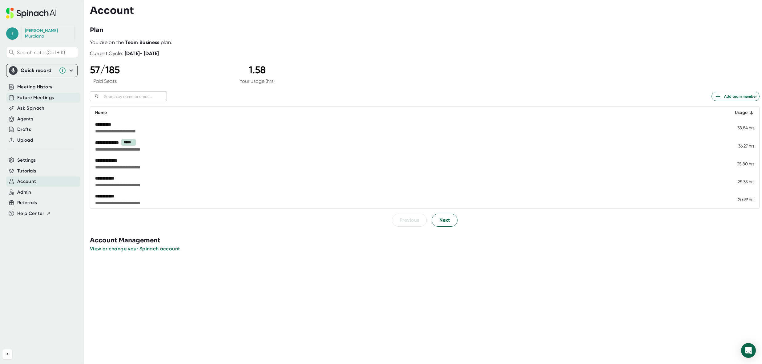
click at [34, 94] on span "Future Meetings" at bounding box center [35, 97] width 37 height 7
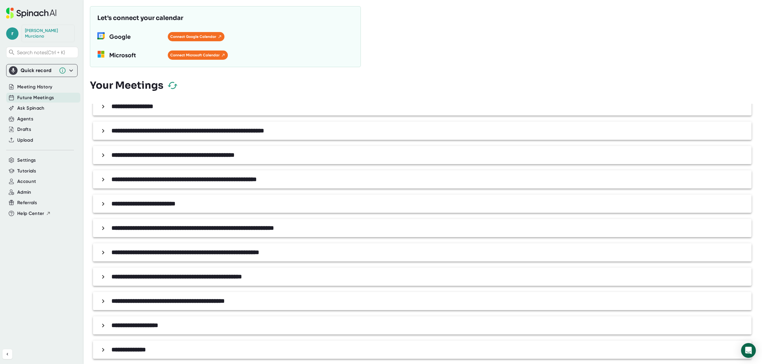
scroll to position [56, 0]
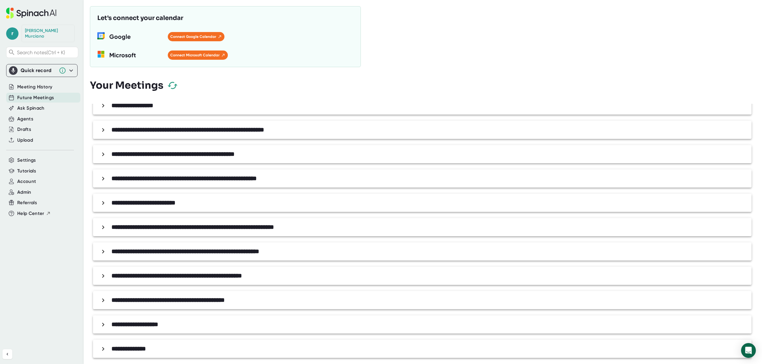
click at [101, 329] on div "**********" at bounding box center [423, 324] width 651 height 11
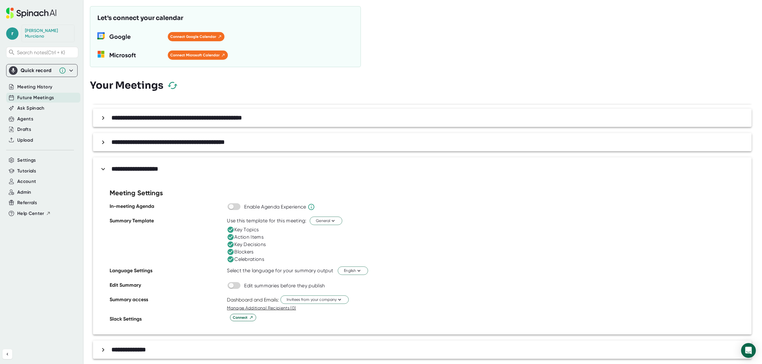
scroll to position [215, 0]
click at [328, 217] on span "General" at bounding box center [326, 220] width 20 height 6
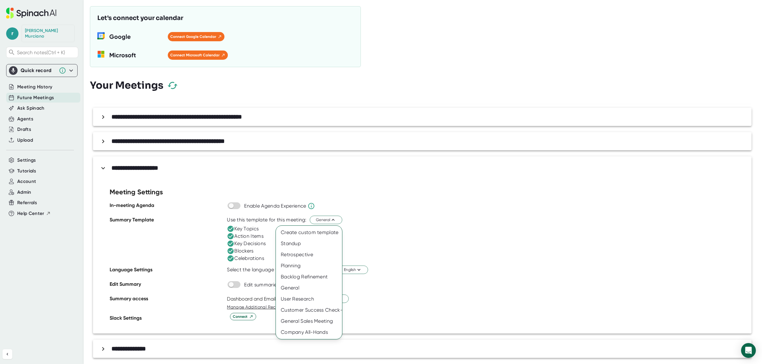
click at [459, 207] on div at bounding box center [381, 182] width 762 height 364
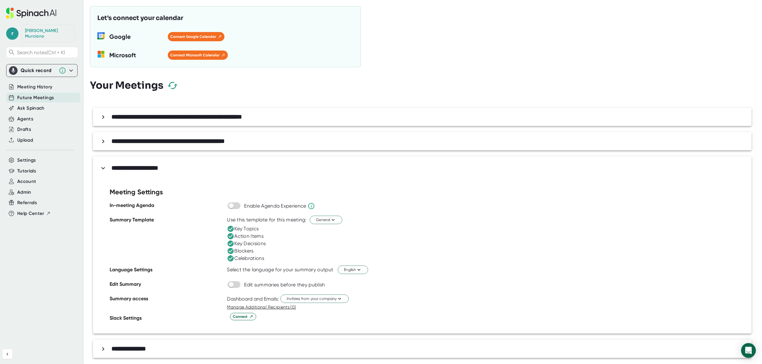
click at [74, 67] on icon at bounding box center [70, 70] width 7 height 7
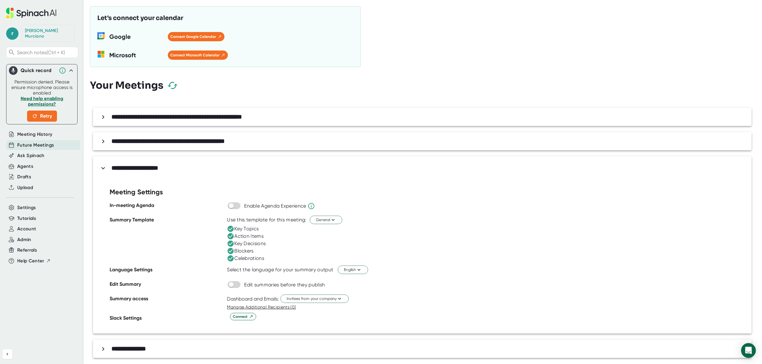
click at [74, 67] on icon at bounding box center [70, 70] width 7 height 7
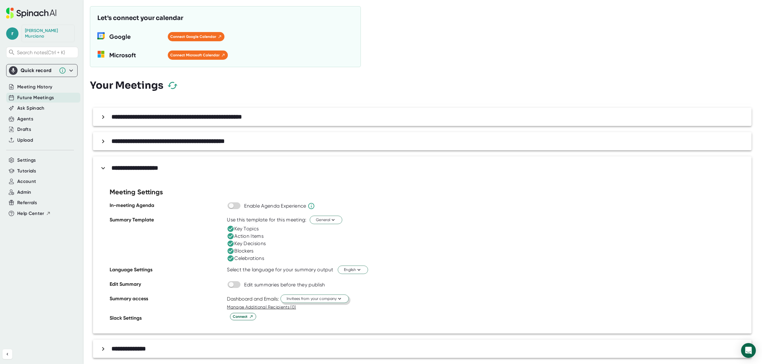
click at [338, 301] on icon at bounding box center [340, 298] width 6 height 6
click at [286, 325] on div "Just me" at bounding box center [306, 322] width 83 height 11
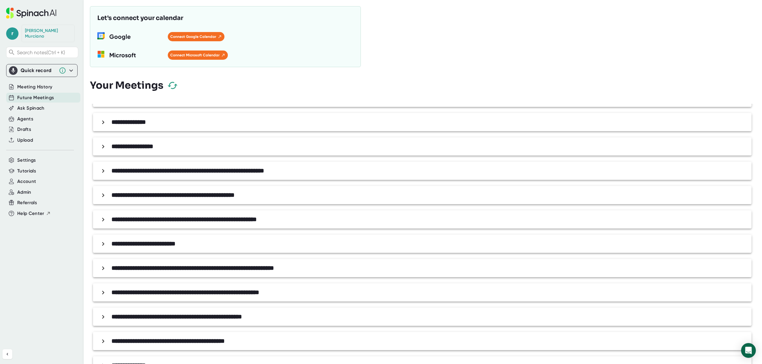
scroll to position [0, 0]
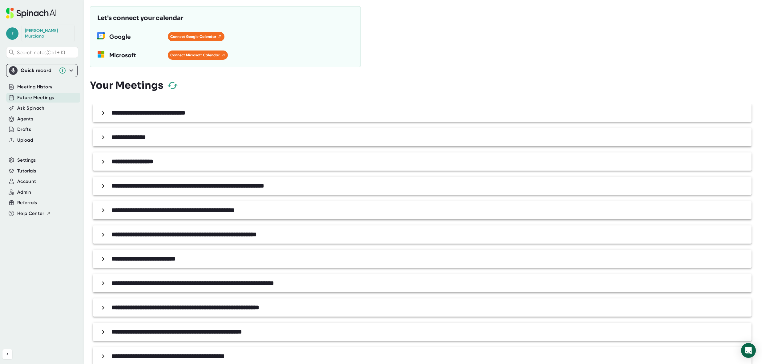
click at [146, 114] on b "**********" at bounding box center [148, 113] width 74 height 6
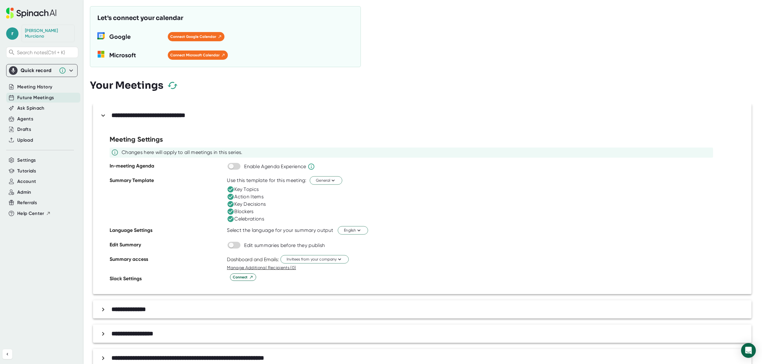
click at [146, 114] on b "**********" at bounding box center [148, 115] width 74 height 6
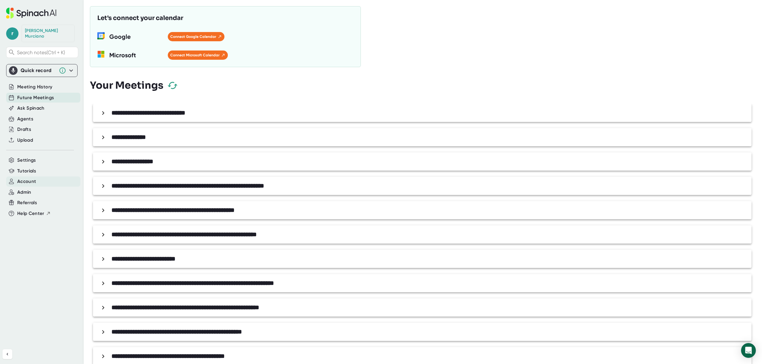
click at [29, 178] on span "Account" at bounding box center [26, 181] width 19 height 7
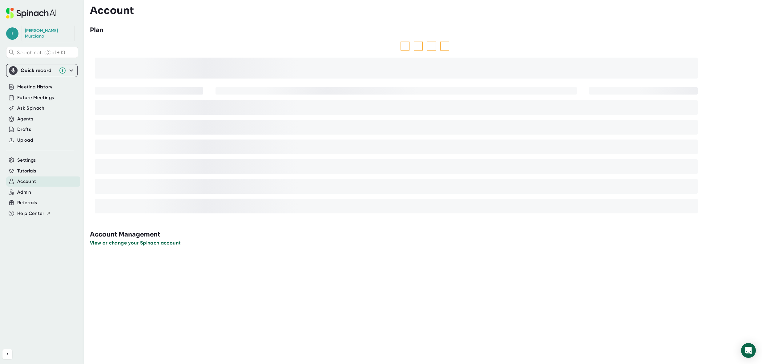
click at [110, 243] on span "View or change your Spinach account" at bounding box center [135, 243] width 90 height 6
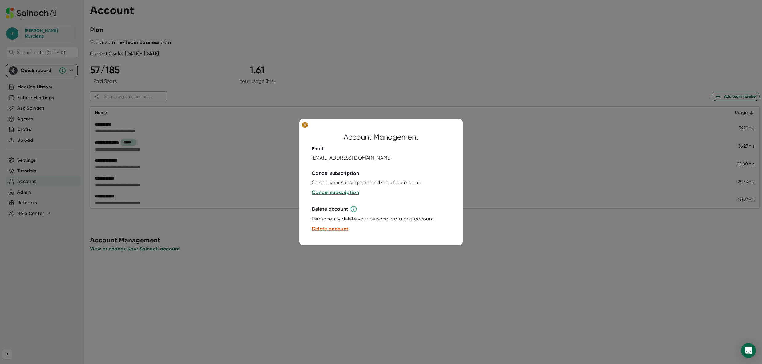
click at [304, 126] on ellipse at bounding box center [305, 125] width 6 height 6
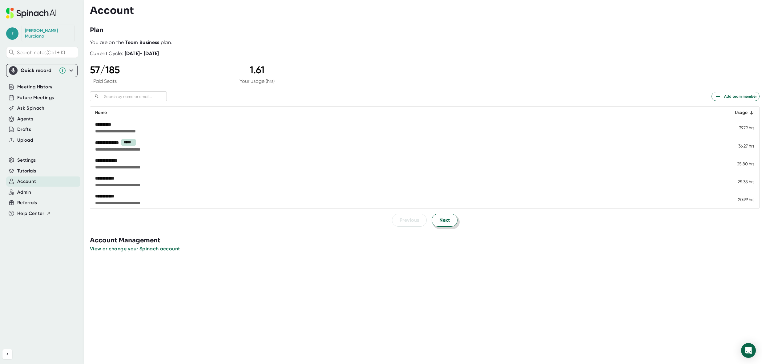
click at [441, 221] on span "Next" at bounding box center [444, 219] width 10 height 7
click at [439, 222] on span "Next" at bounding box center [444, 219] width 10 height 7
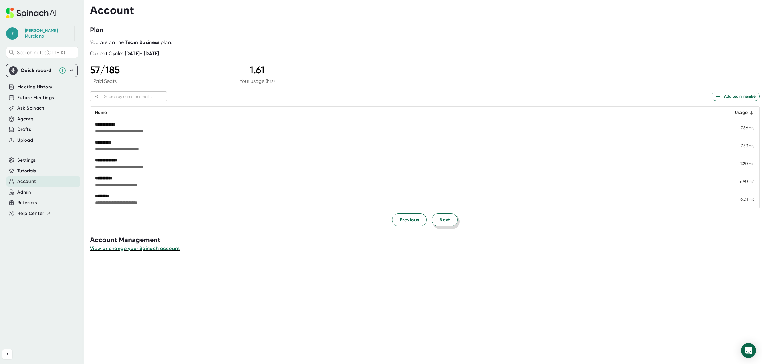
click at [439, 222] on span "Next" at bounding box center [444, 219] width 10 height 7
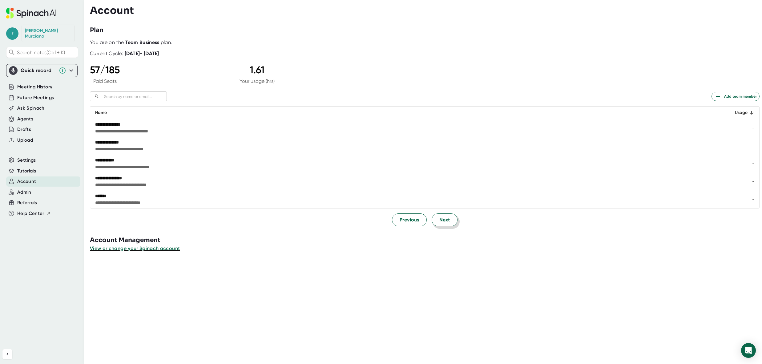
click at [439, 222] on span "Next" at bounding box center [444, 219] width 10 height 7
click at [438, 222] on div "**********" at bounding box center [426, 182] width 672 height 364
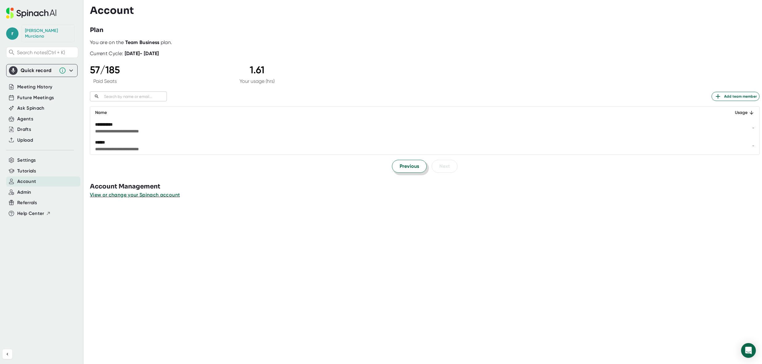
click at [407, 169] on span "Previous" at bounding box center [408, 165] width 19 height 7
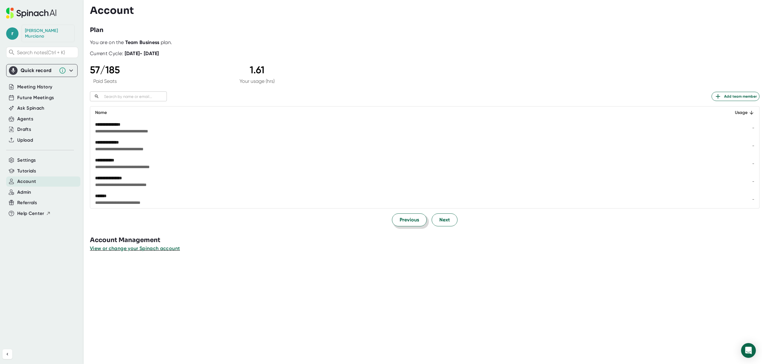
click at [407, 169] on span "**********" at bounding box center [340, 167] width 491 height 6
click at [403, 220] on span "Previous" at bounding box center [408, 219] width 19 height 7
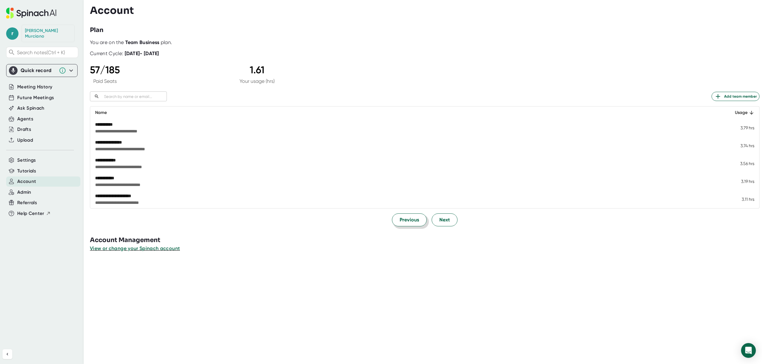
click at [403, 220] on span "Previous" at bounding box center [408, 219] width 19 height 7
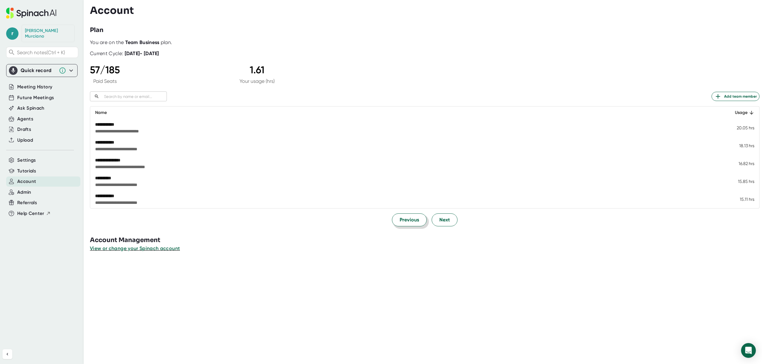
click at [403, 220] on span "Previous" at bounding box center [408, 219] width 19 height 7
click at [26, 189] on span "Admin" at bounding box center [24, 192] width 14 height 7
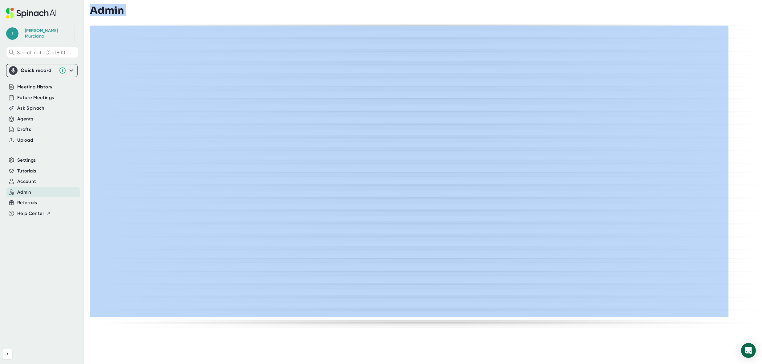
click at [315, 15] on div "Admin" at bounding box center [426, 11] width 672 height 12
click at [319, 17] on div at bounding box center [426, 20] width 672 height 9
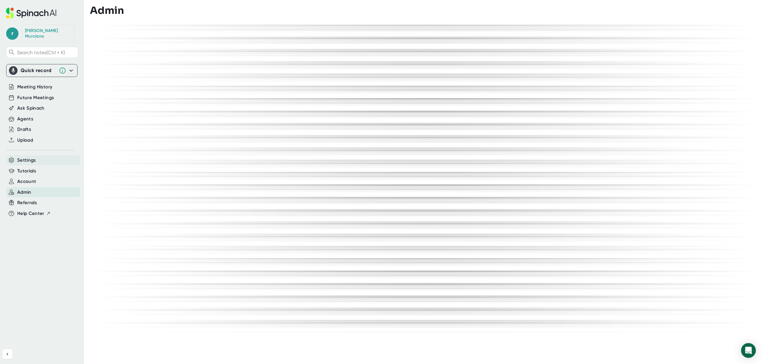
click at [42, 155] on div "Settings" at bounding box center [43, 160] width 74 height 10
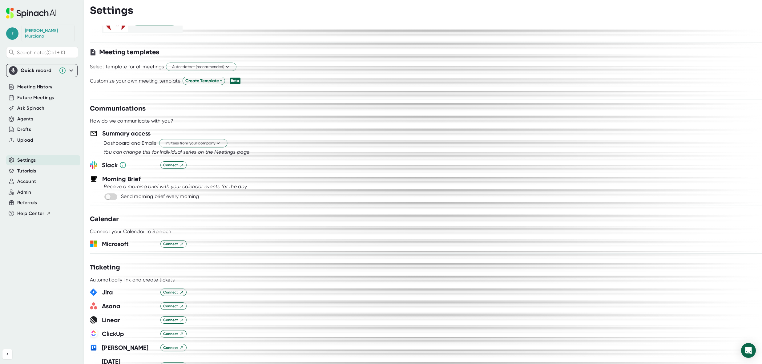
scroll to position [154, 0]
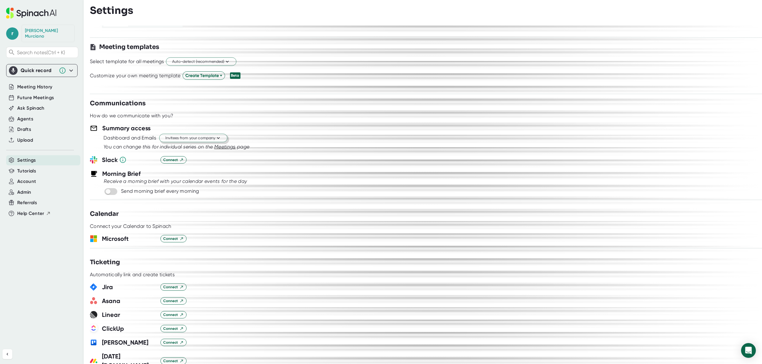
click at [199, 137] on span "Invitees from your company" at bounding box center [193, 138] width 56 height 6
click at [184, 162] on div "Just the Spinach Host" at bounding box center [184, 161] width 83 height 11
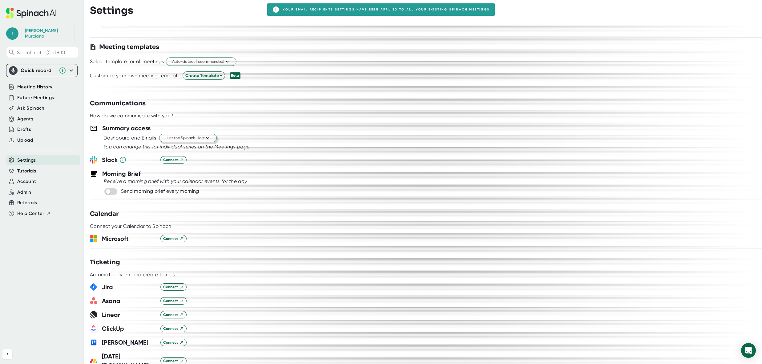
click at [195, 141] on span "Just the Spinach Host" at bounding box center [187, 138] width 45 height 6
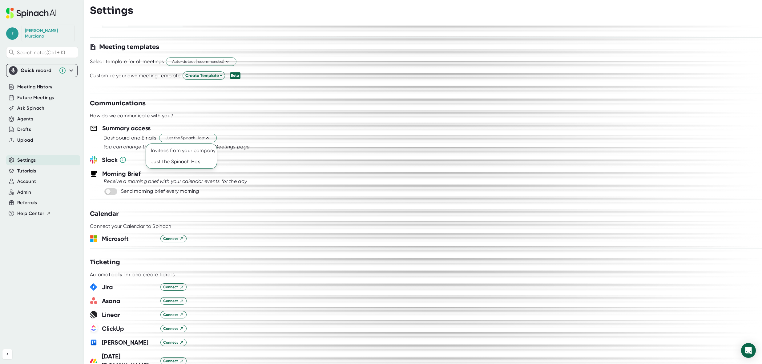
click at [390, 158] on div at bounding box center [381, 182] width 762 height 364
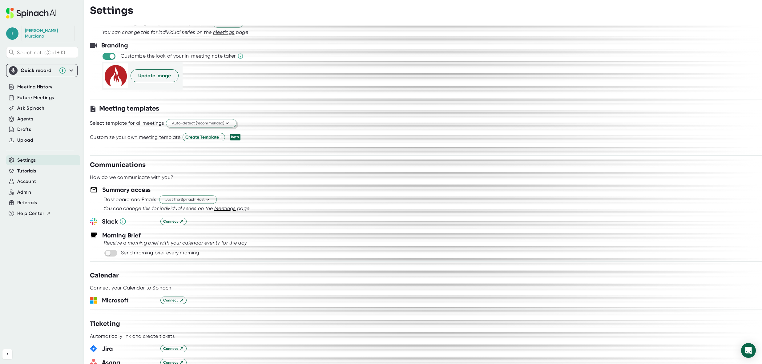
click at [227, 123] on icon at bounding box center [227, 123] width 6 height 6
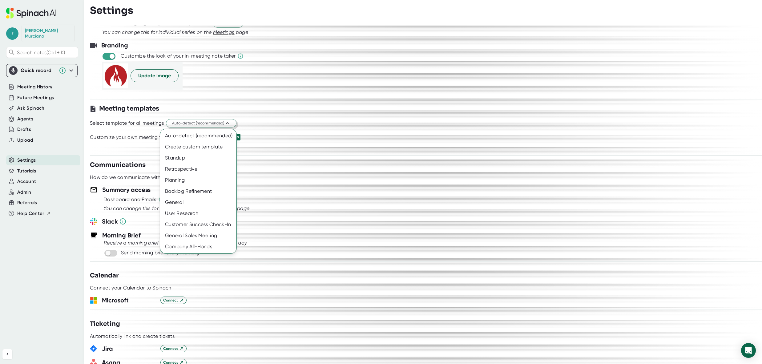
click at [302, 117] on div at bounding box center [381, 182] width 762 height 364
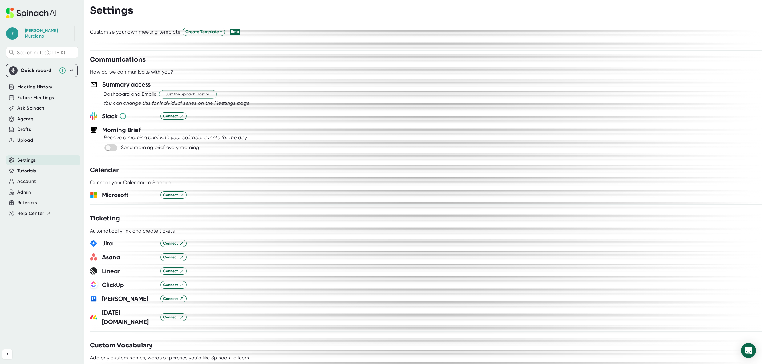
scroll to position [88, 0]
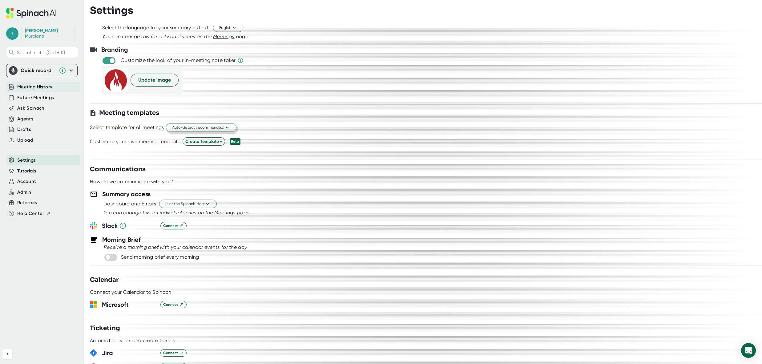
click at [34, 83] on span "Meeting History" at bounding box center [34, 86] width 35 height 7
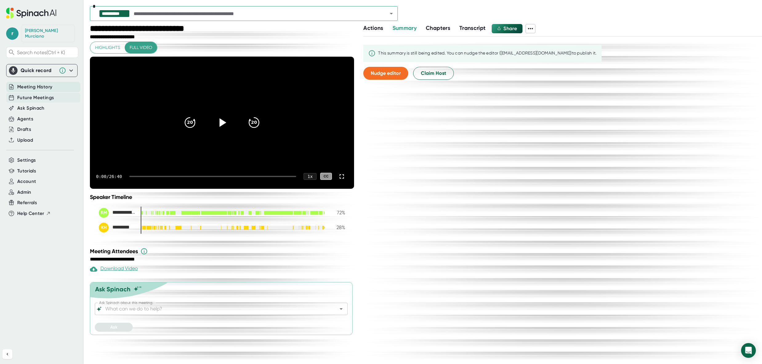
click at [35, 94] on span "Future Meetings" at bounding box center [35, 97] width 37 height 7
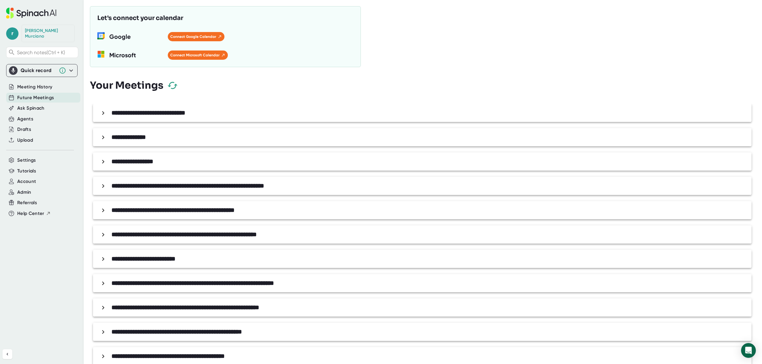
click at [101, 110] on icon at bounding box center [102, 112] width 7 height 7
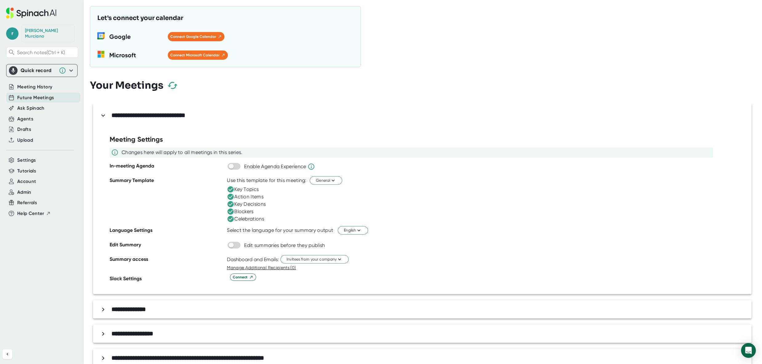
click at [34, 32] on div "[PERSON_NAME]" at bounding box center [48, 33] width 46 height 11
click at [11, 34] on span "r" at bounding box center [12, 33] width 12 height 12
click at [27, 59] on b "Edit Profile" at bounding box center [30, 57] width 20 height 5
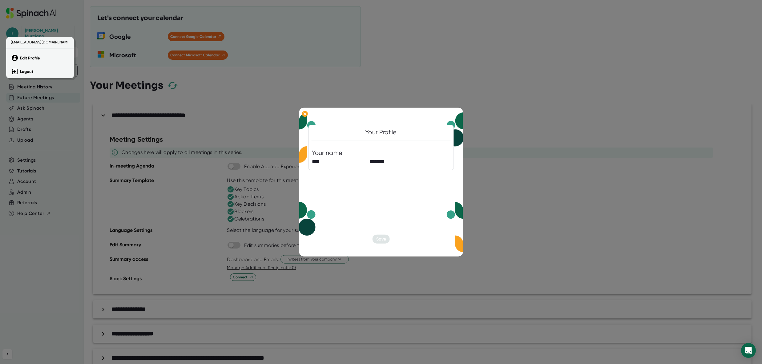
click at [545, 177] on div at bounding box center [381, 182] width 762 height 364
click at [519, 134] on div at bounding box center [381, 182] width 762 height 364
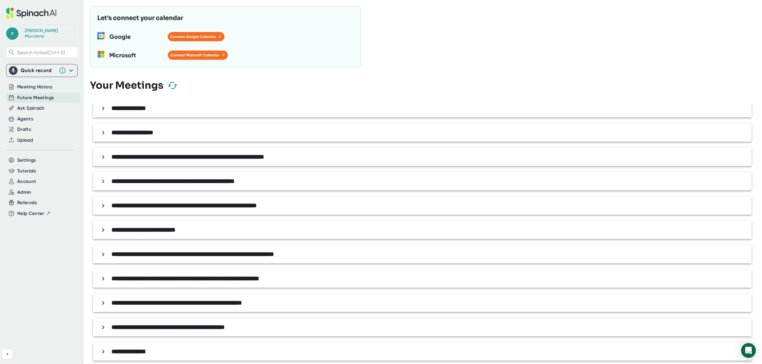
scroll to position [204, 0]
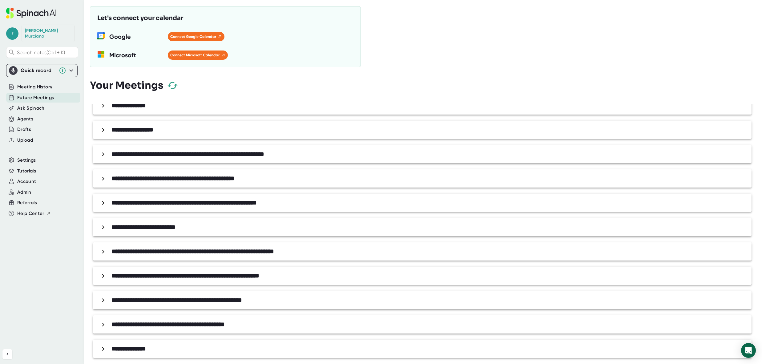
click at [108, 127] on div "**********" at bounding box center [423, 129] width 651 height 11
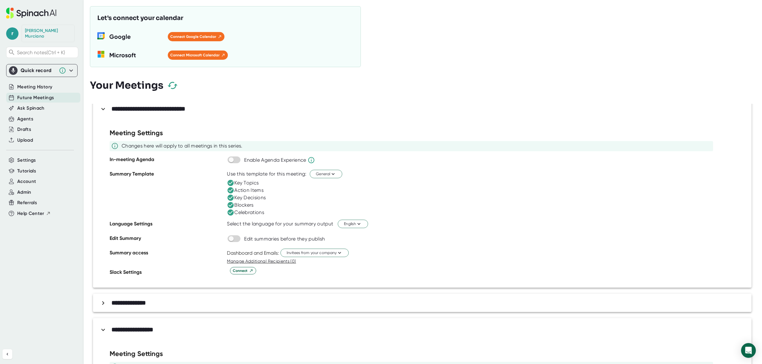
scroll to position [0, 0]
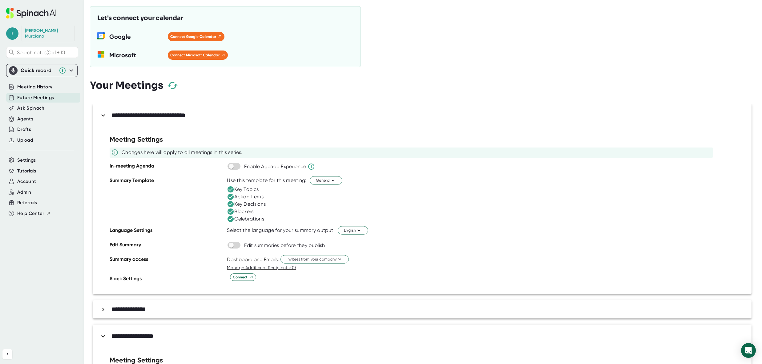
click at [178, 82] on button "button" at bounding box center [172, 85] width 18 height 18
click at [25, 189] on span "Admin" at bounding box center [24, 192] width 14 height 7
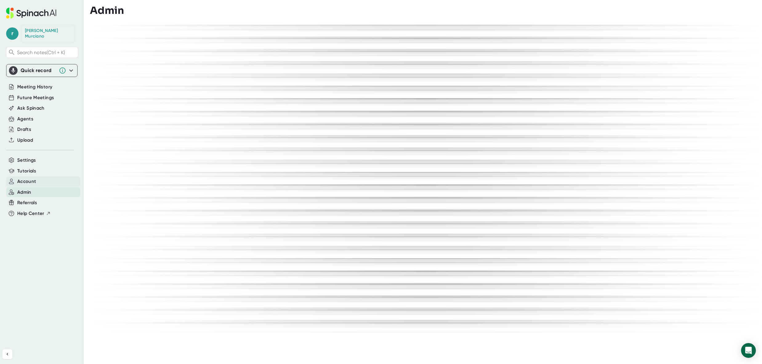
click at [26, 178] on span "Account" at bounding box center [26, 181] width 19 height 7
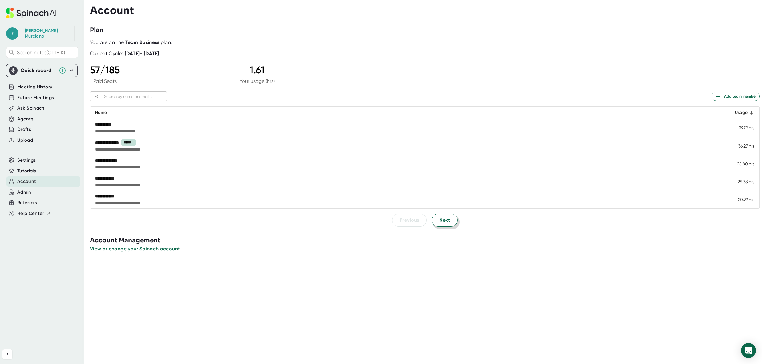
click at [440, 217] on span "Next" at bounding box center [444, 219] width 10 height 7
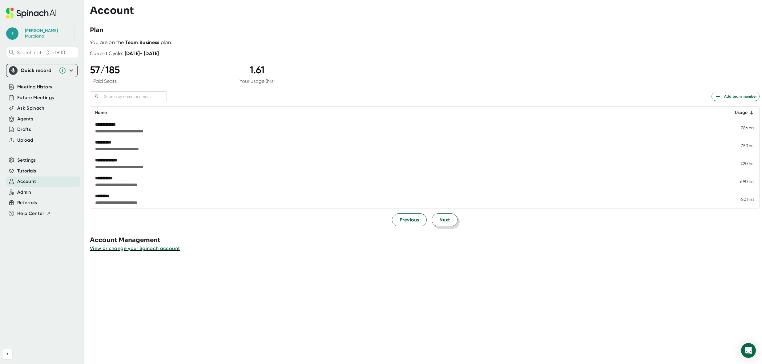
click at [440, 217] on span "Next" at bounding box center [444, 219] width 10 height 7
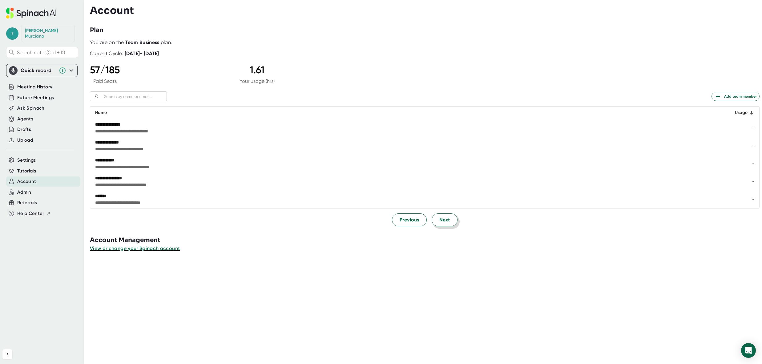
click at [440, 217] on span "Next" at bounding box center [444, 219] width 10 height 7
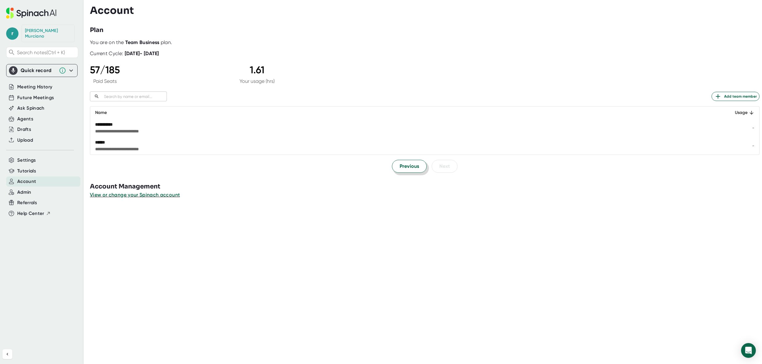
click at [405, 169] on span "Previous" at bounding box center [408, 165] width 19 height 7
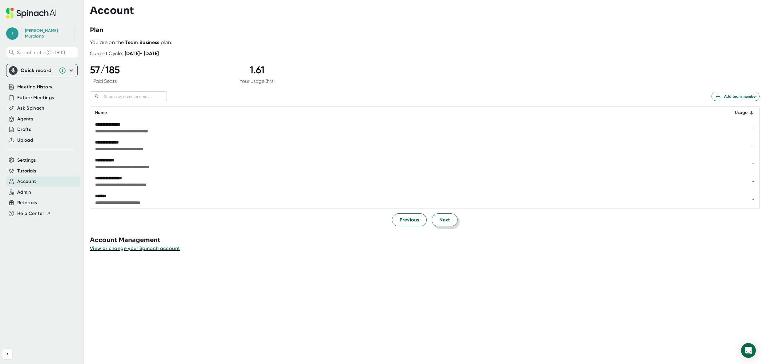
click at [439, 218] on span "Next" at bounding box center [444, 219] width 10 height 7
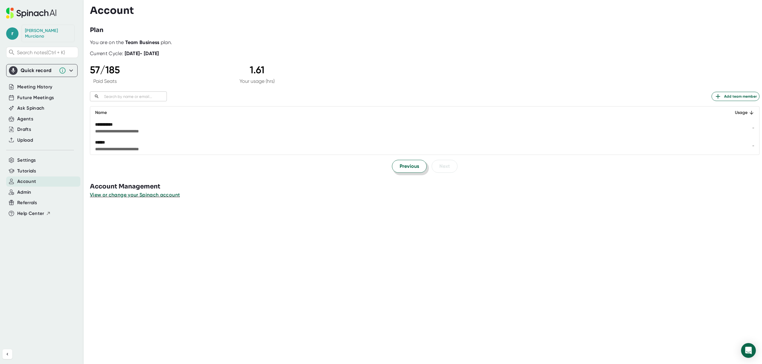
click at [399, 166] on span "Previous" at bounding box center [408, 165] width 19 height 7
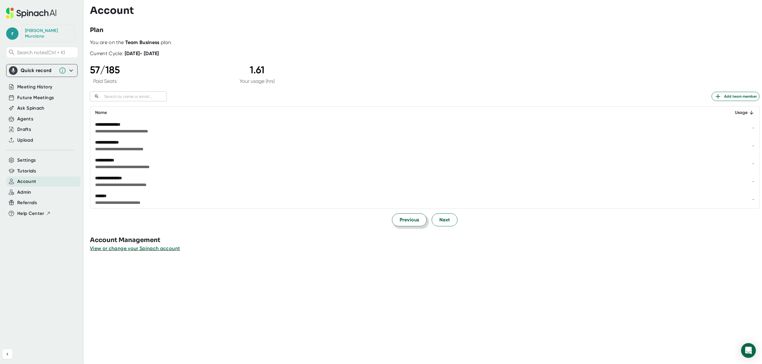
click at [403, 217] on span "Previous" at bounding box center [408, 219] width 19 height 7
click at [403, 222] on span "Previous" at bounding box center [408, 219] width 19 height 7
click at [403, 221] on span "Previous" at bounding box center [408, 219] width 19 height 7
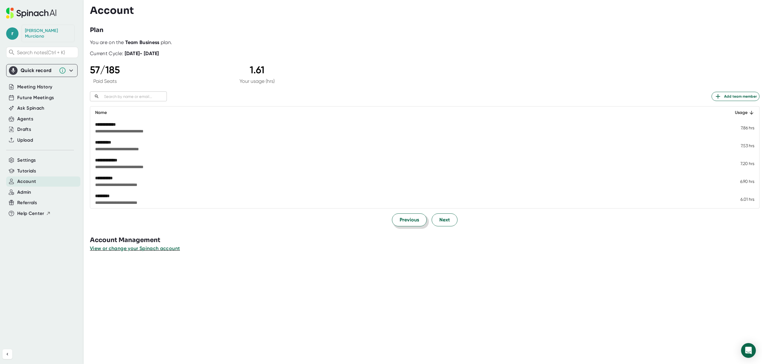
click at [403, 221] on span "Previous" at bounding box center [408, 219] width 19 height 7
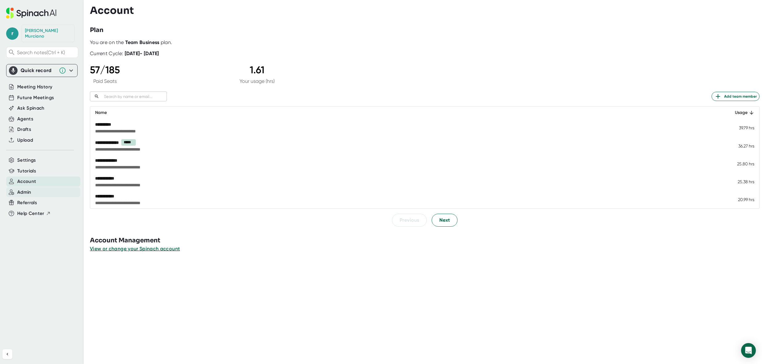
click at [24, 189] on span "Admin" at bounding box center [24, 192] width 14 height 7
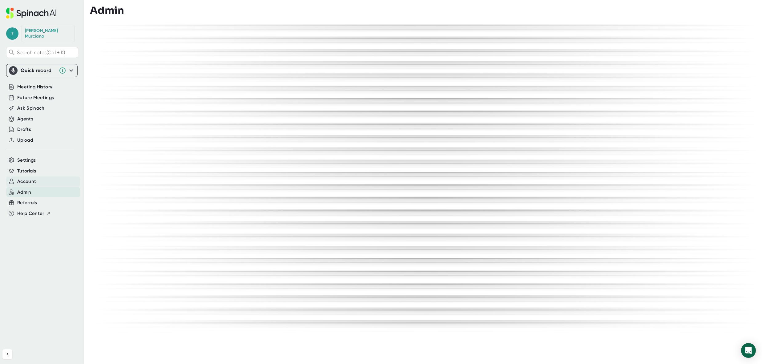
click at [32, 178] on span "Account" at bounding box center [26, 181] width 19 height 7
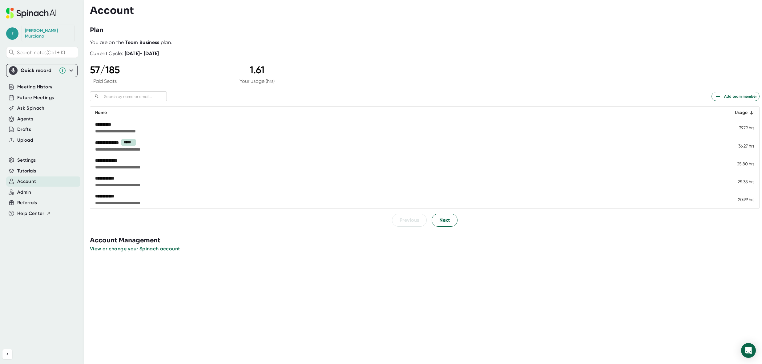
click at [135, 252] on button "View or change your Spinach account" at bounding box center [135, 248] width 90 height 7
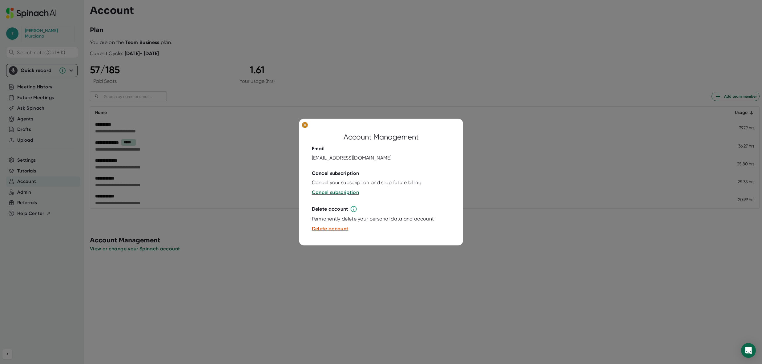
click at [304, 125] on icon at bounding box center [304, 124] width 3 height 3
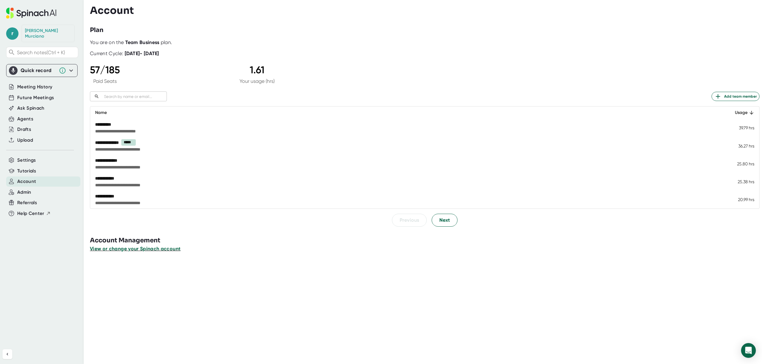
click at [157, 249] on span "View or change your Spinach account" at bounding box center [135, 249] width 90 height 6
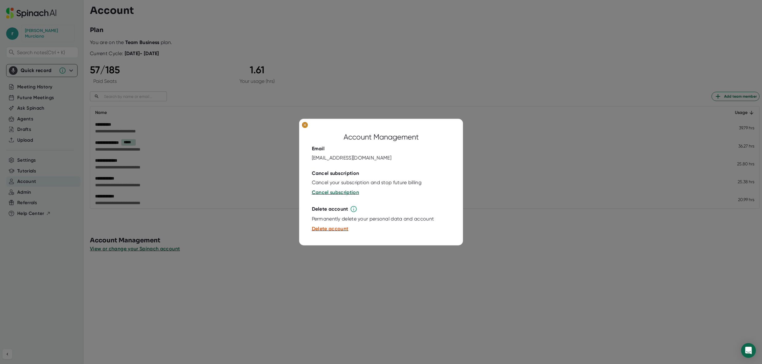
click at [304, 124] on icon at bounding box center [304, 124] width 3 height 3
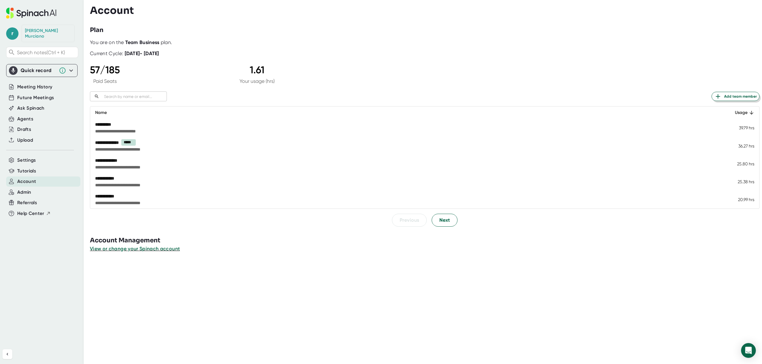
click at [720, 95] on span "Add team member" at bounding box center [735, 96] width 42 height 7
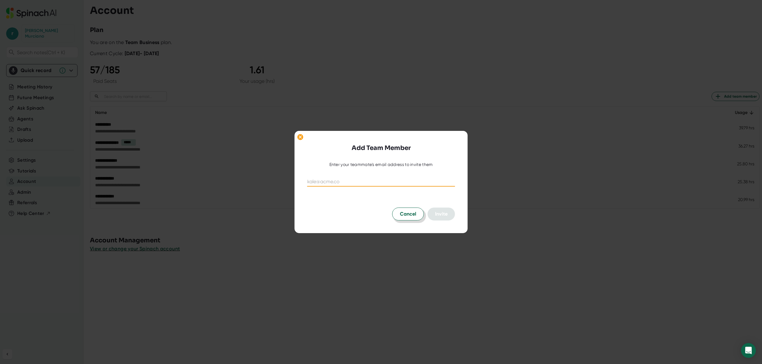
click at [403, 213] on span "Cancel" at bounding box center [408, 213] width 16 height 7
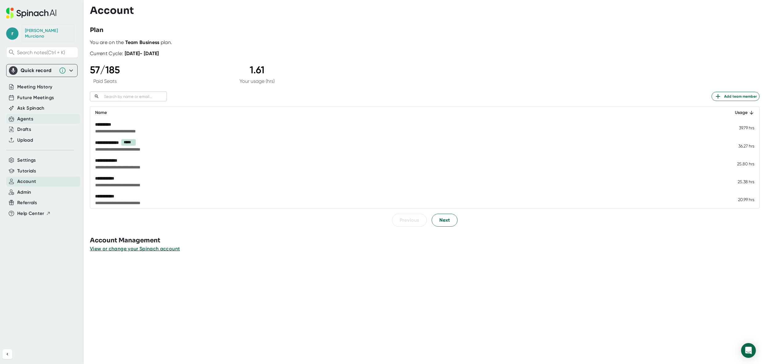
click at [26, 115] on div "Agents" at bounding box center [25, 118] width 16 height 7
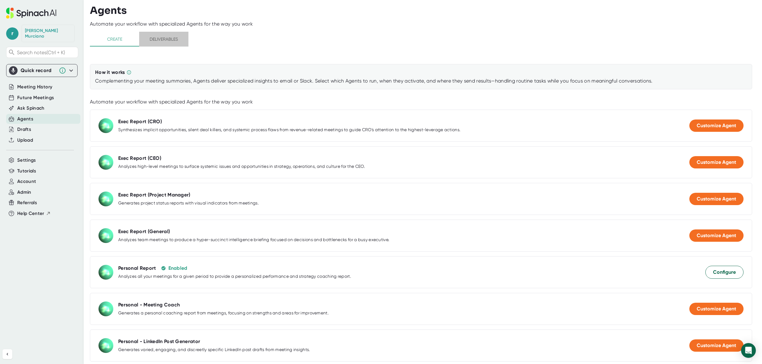
click at [158, 37] on span "Deliverables" at bounding box center [164, 39] width 42 height 8
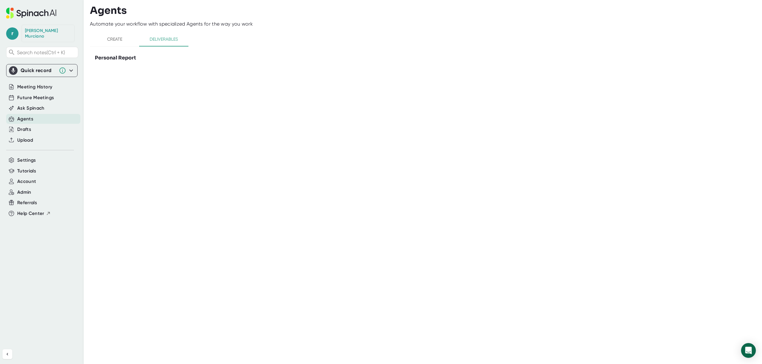
click at [303, 281] on div "Agents Automate your workflow with specialized Agents for the way you work Crea…" at bounding box center [426, 182] width 672 height 364
